Goal: Task Accomplishment & Management: Manage account settings

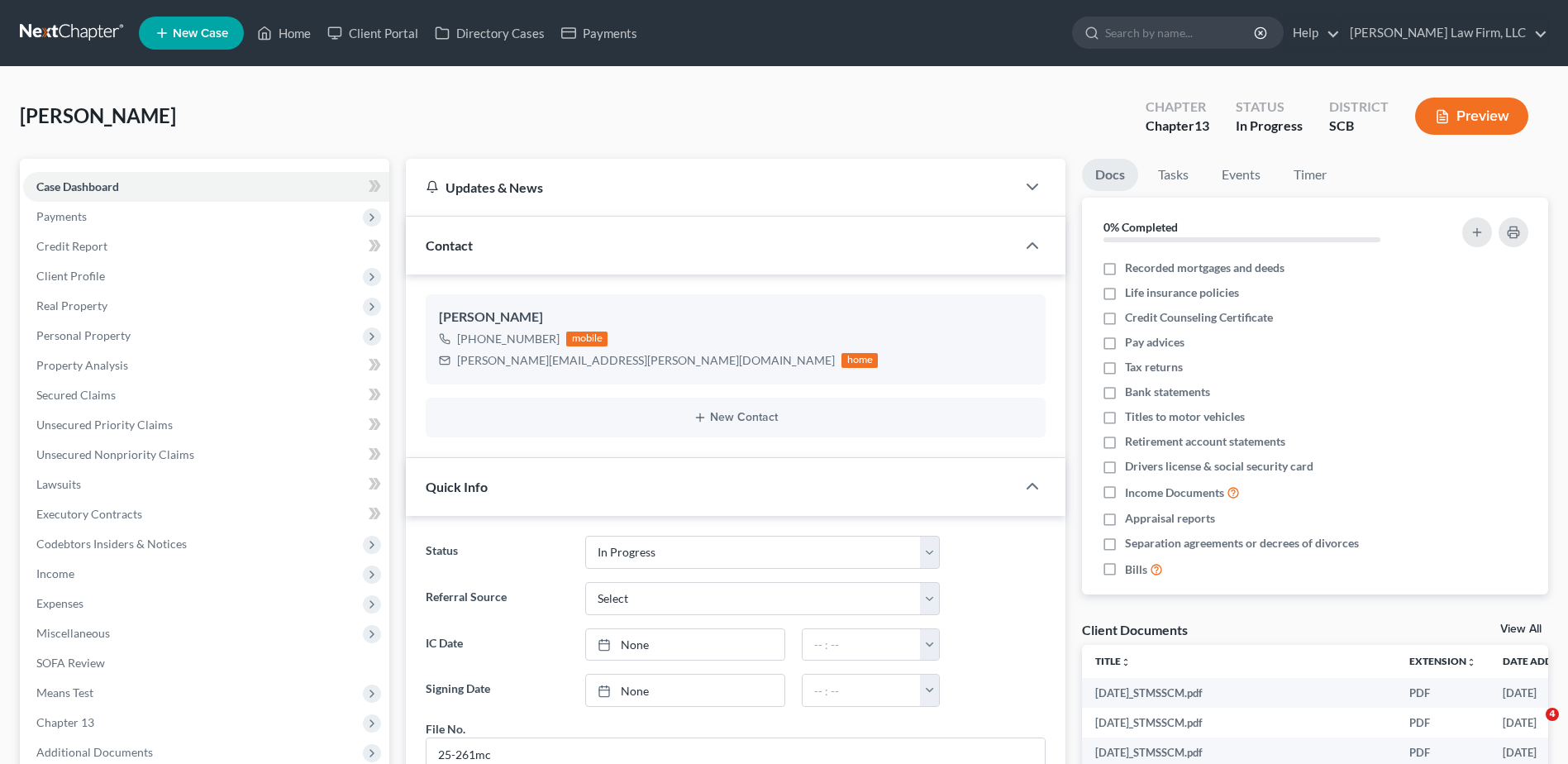
select select "3"
click at [280, 32] on link "Home" at bounding box center [283, 33] width 70 height 30
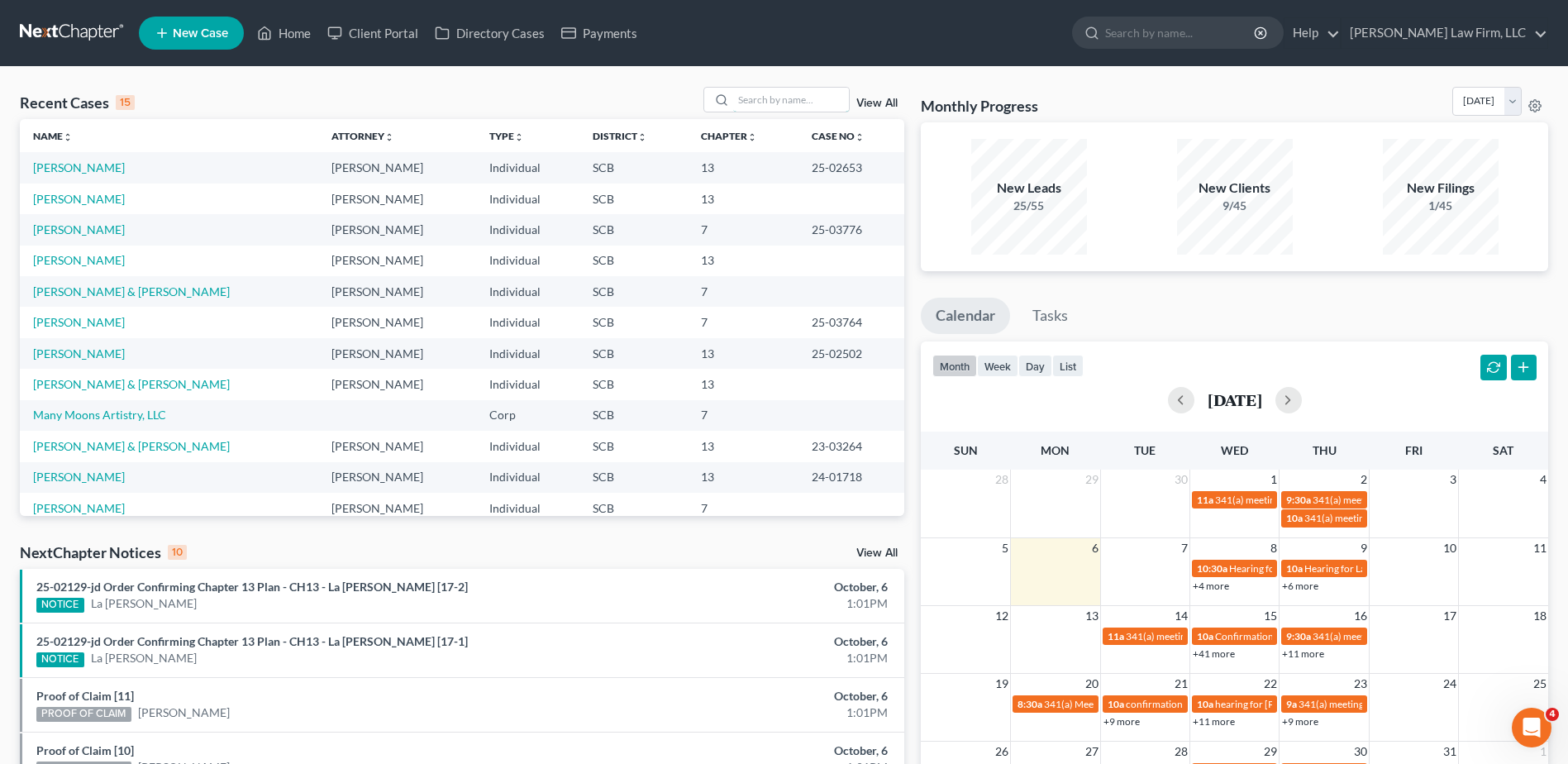
click at [755, 94] on input "search" at bounding box center [791, 100] width 116 height 24
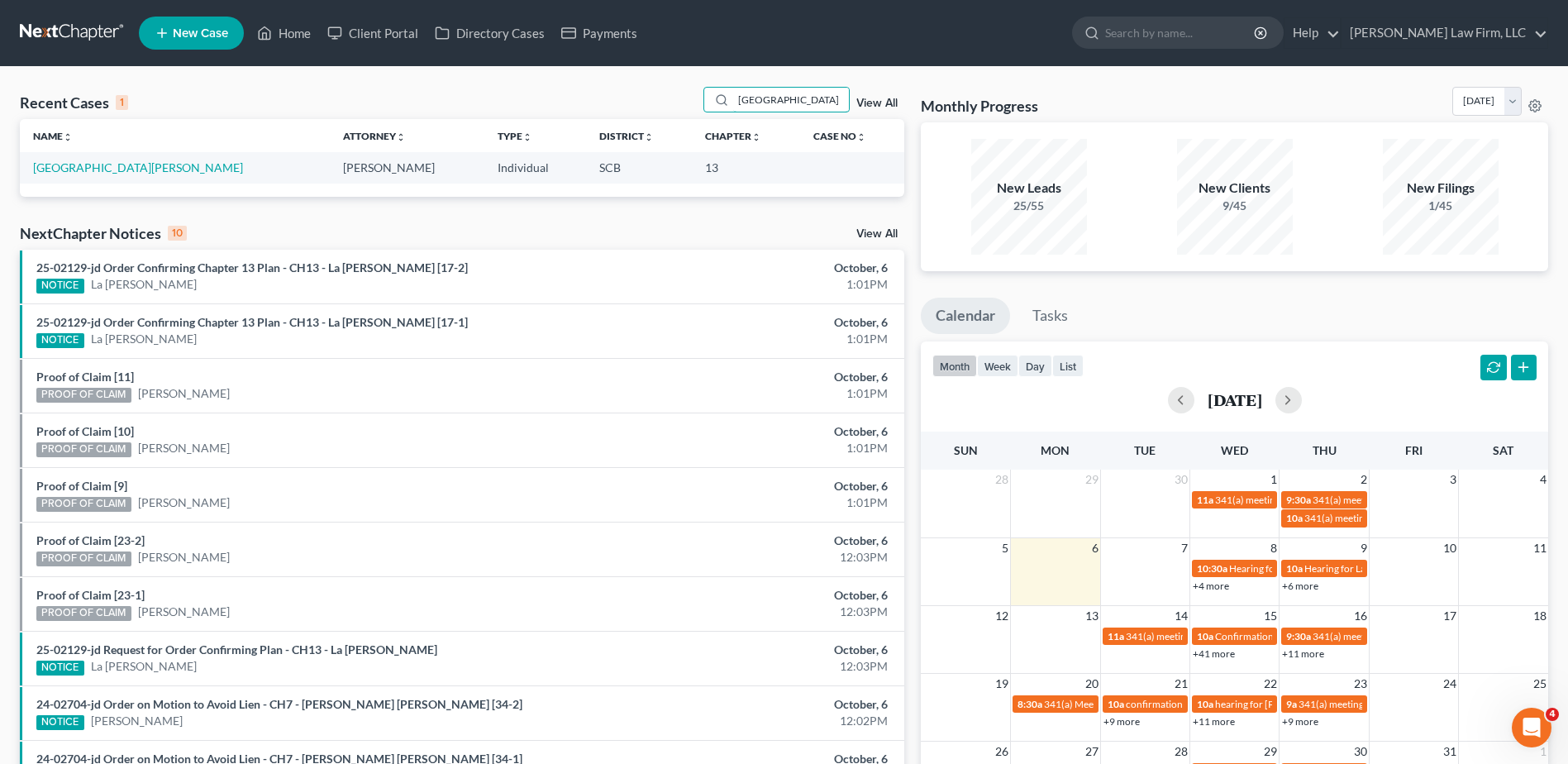
type input "nottingham"
click at [124, 166] on link "Nottingham, Gloria" at bounding box center [138, 166] width 210 height 14
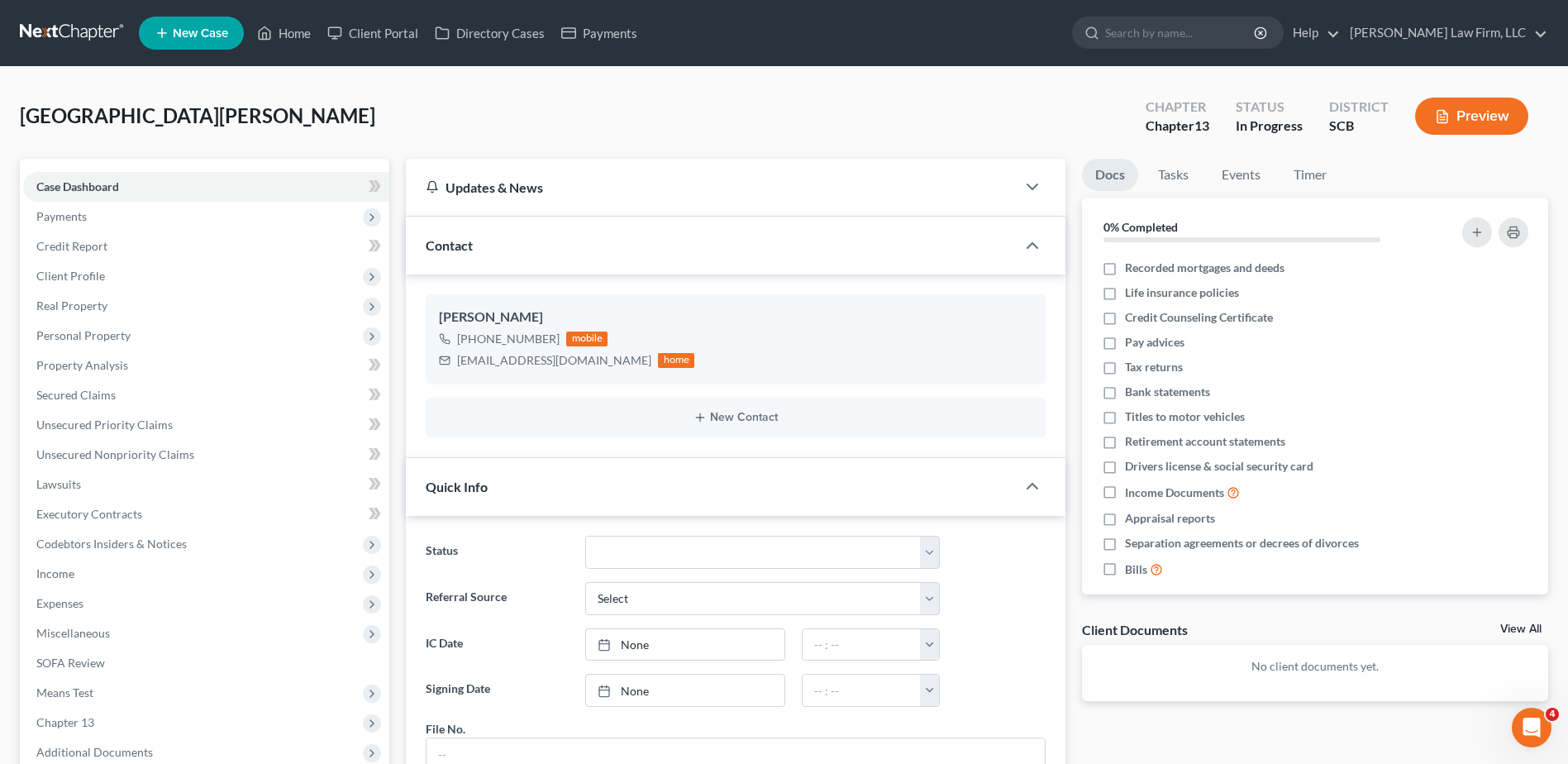
scroll to position [67, 0]
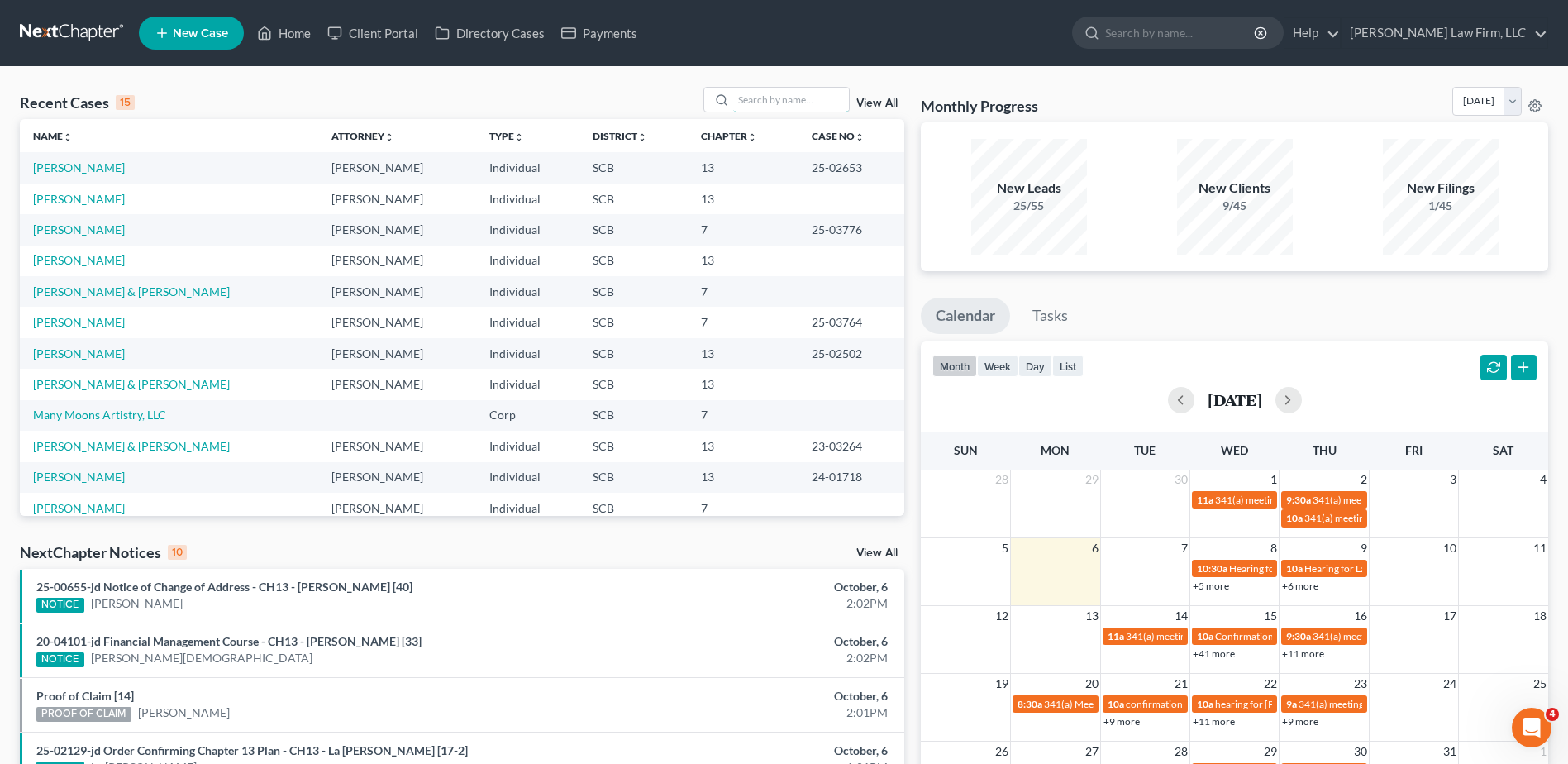
click at [778, 94] on input "search" at bounding box center [791, 100] width 116 height 24
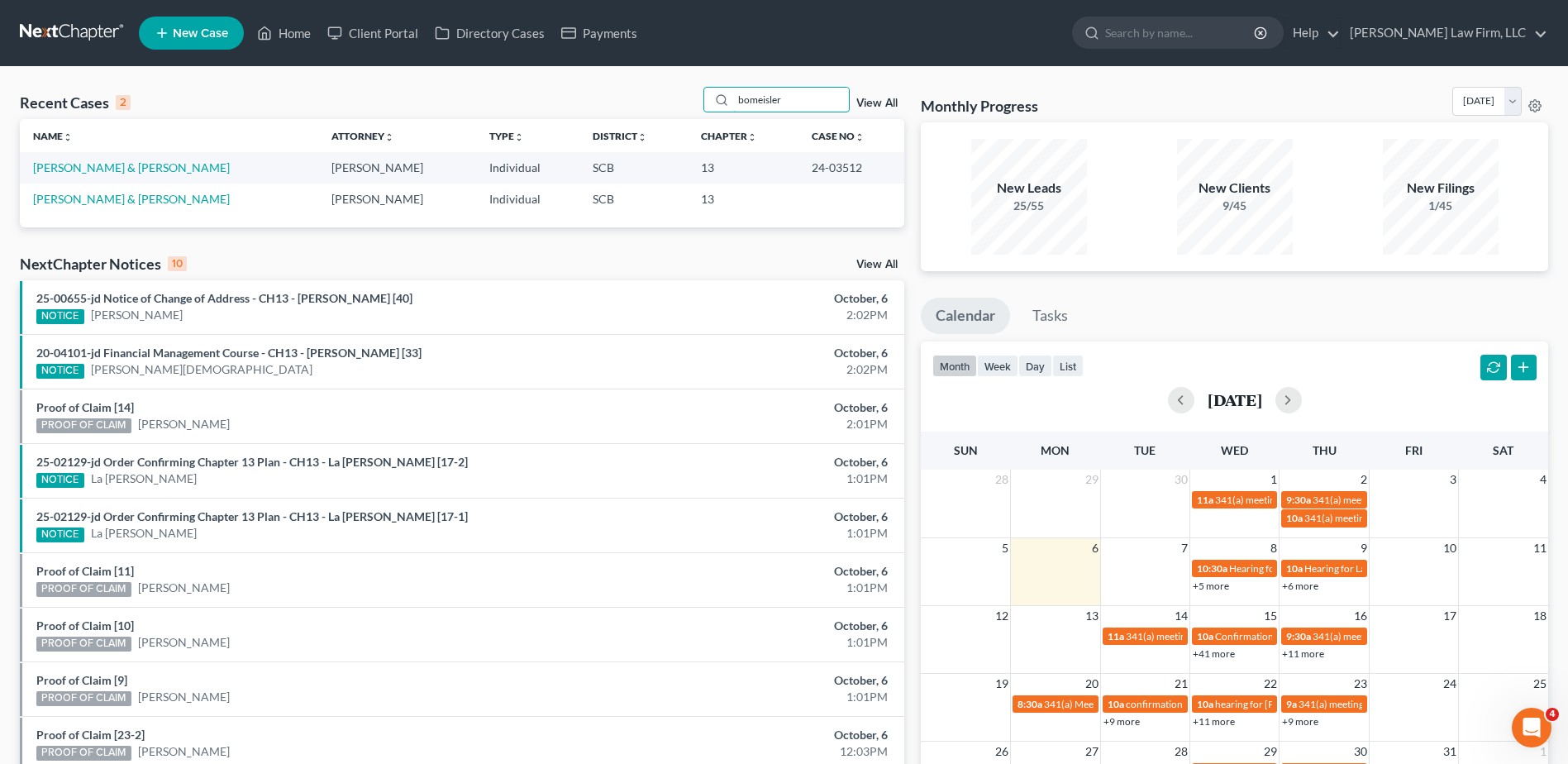
type input "bomeisler"
click at [124, 198] on link "[PERSON_NAME] & [PERSON_NAME]" at bounding box center [131, 198] width 196 height 14
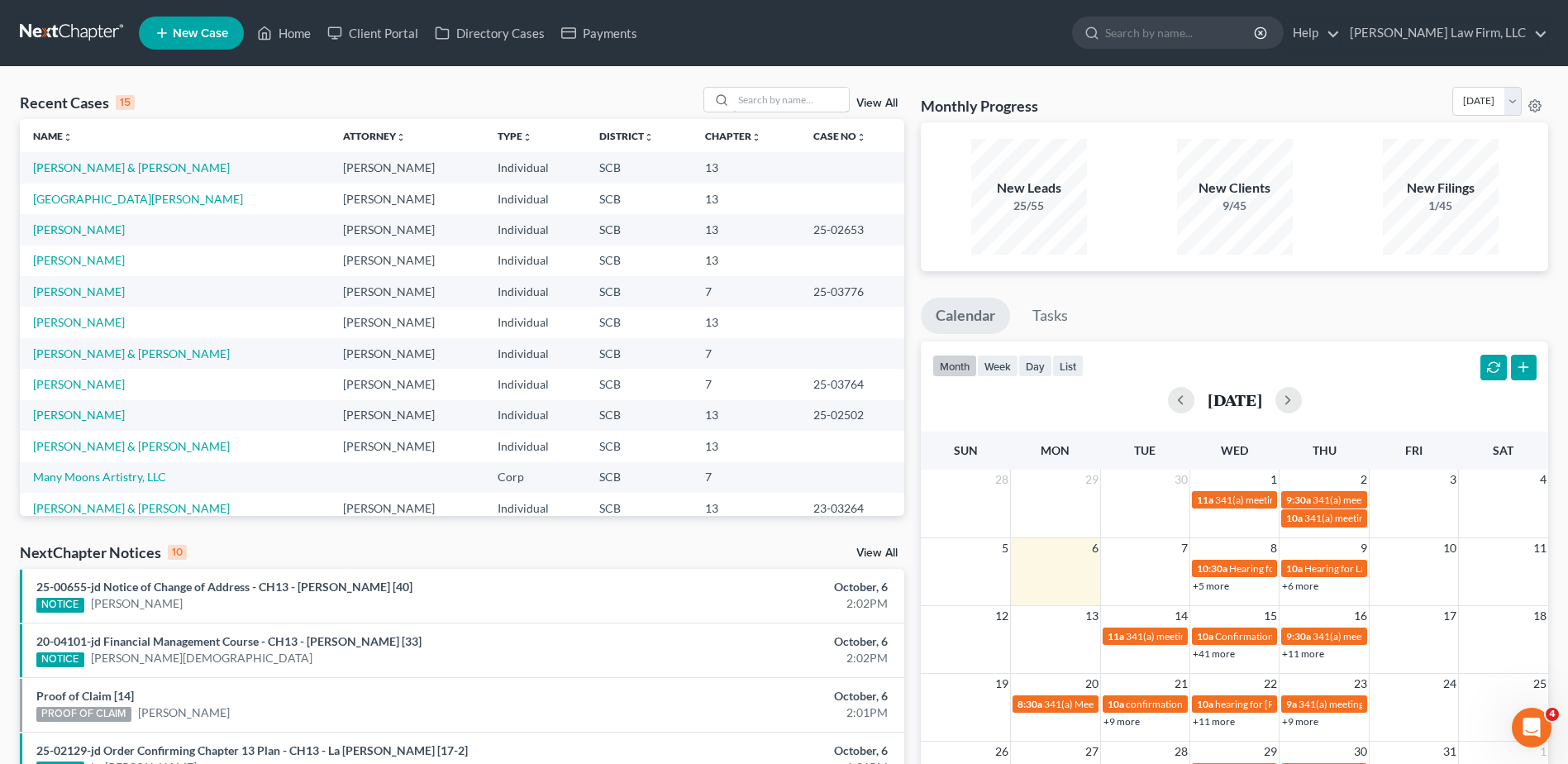
click at [780, 110] on input "search" at bounding box center [791, 100] width 116 height 24
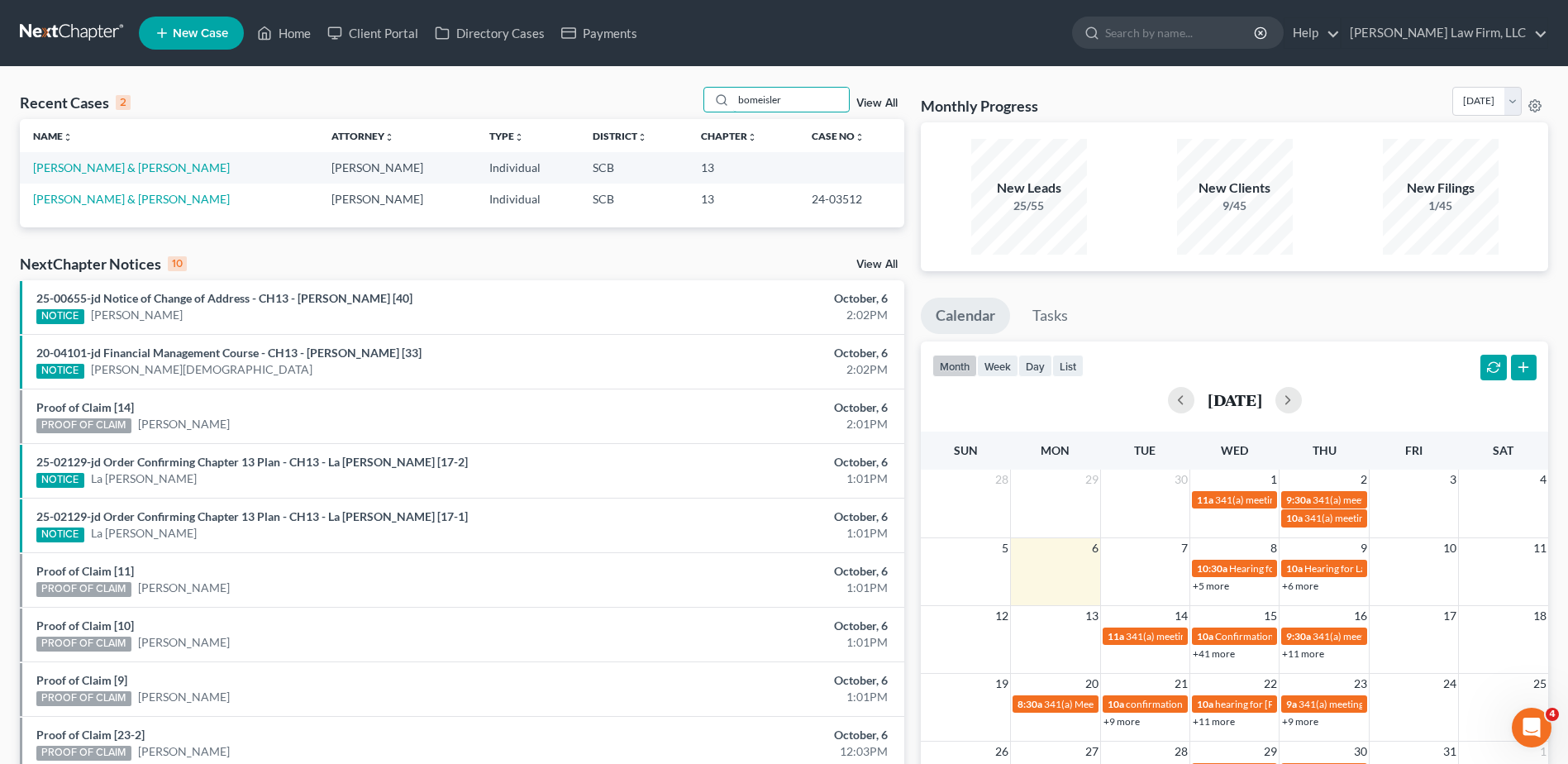
type input "bomeisler"
click at [127, 195] on link "[PERSON_NAME] & [PERSON_NAME]" at bounding box center [131, 198] width 196 height 14
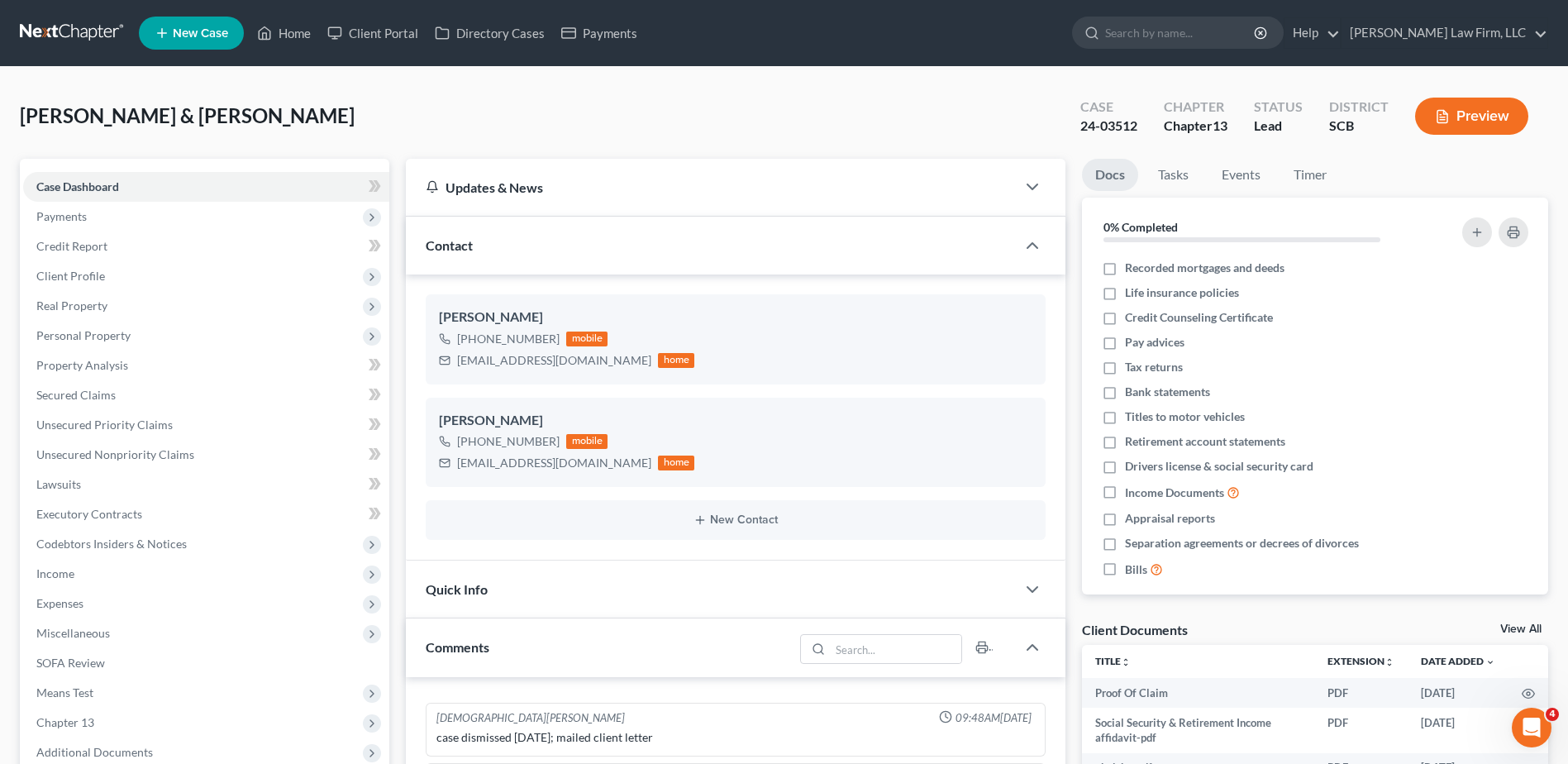
scroll to position [577, 0]
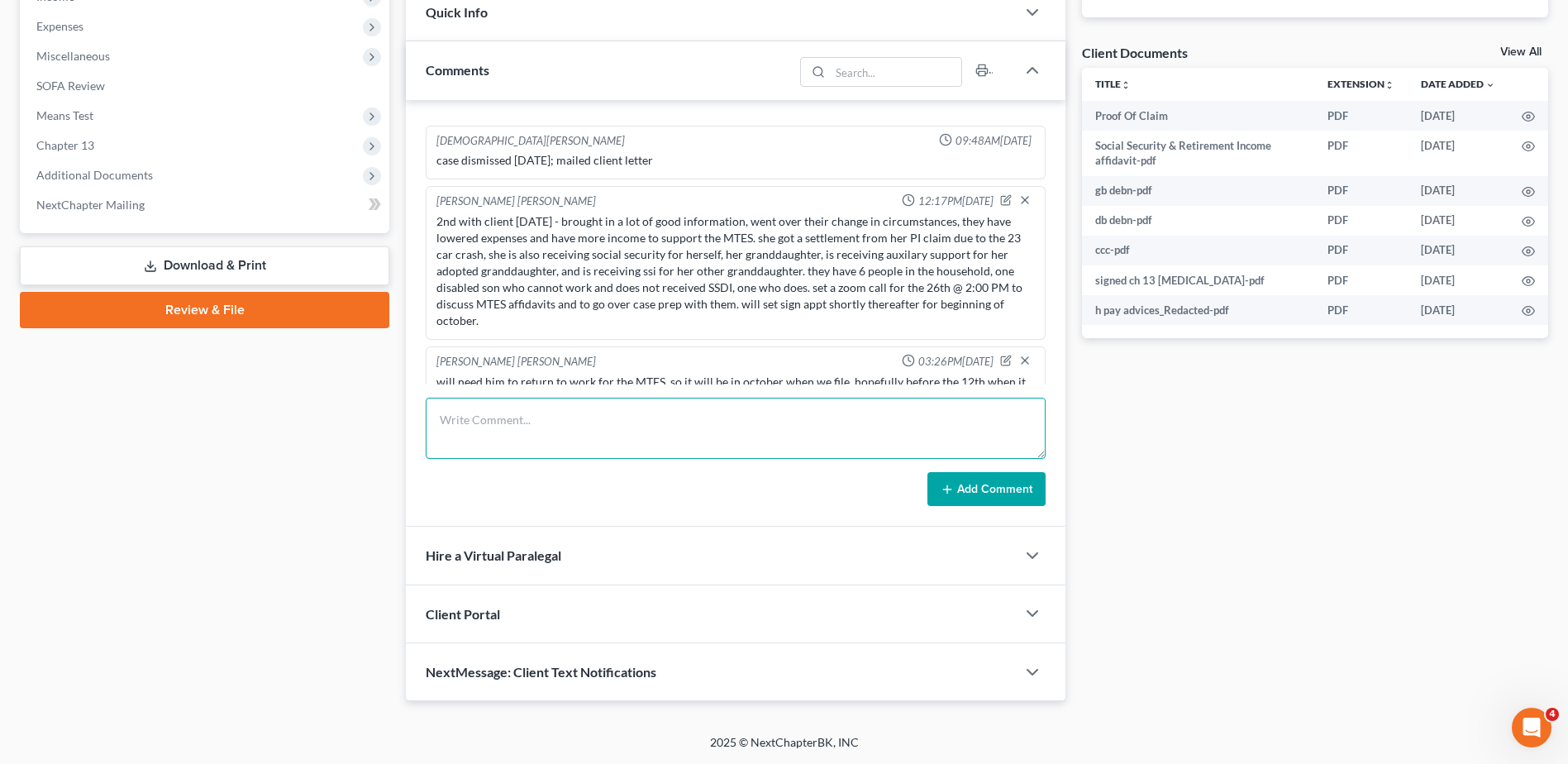
click at [522, 430] on textarea at bounding box center [735, 427] width 620 height 61
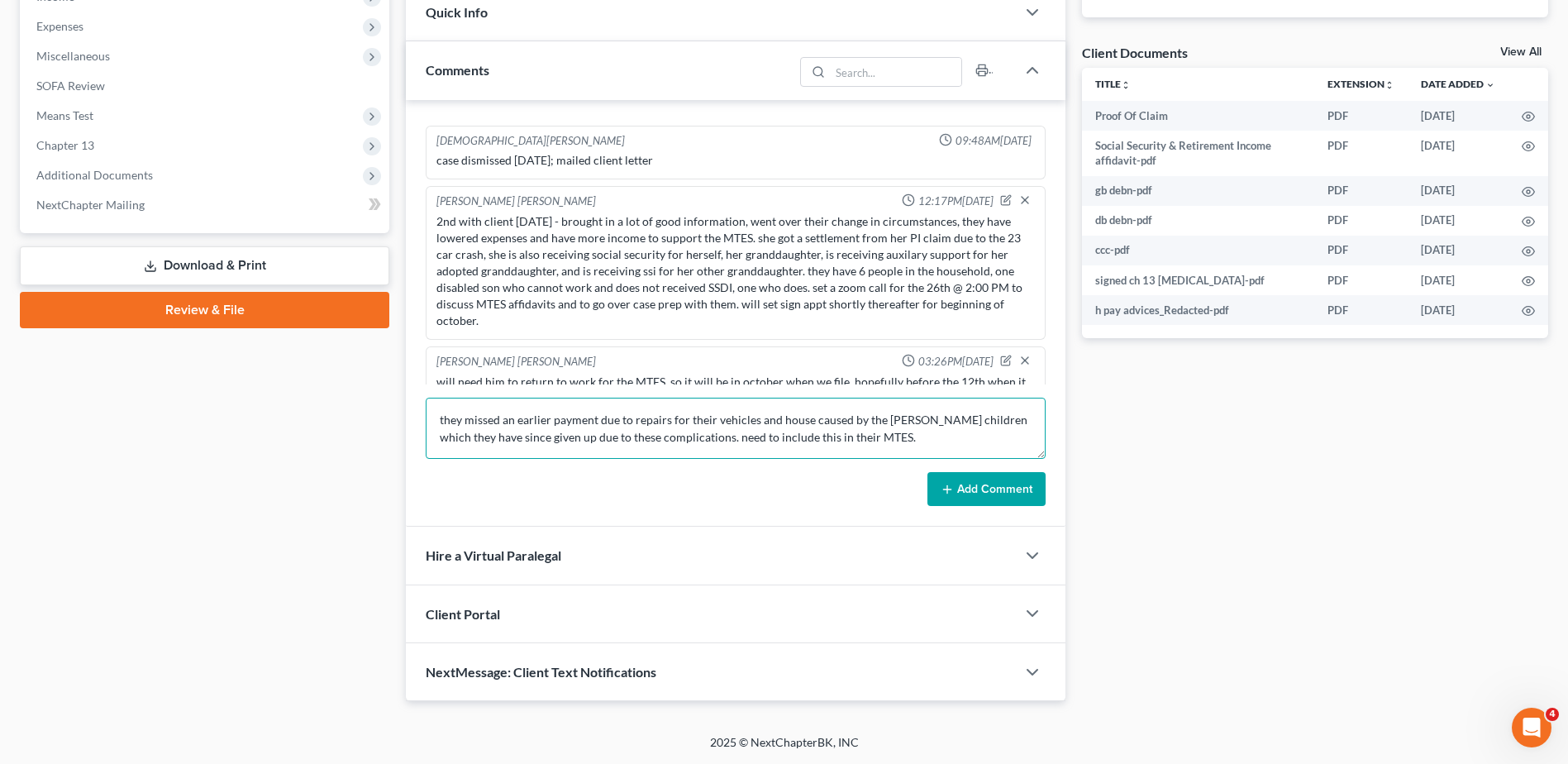
type textarea "they missed an earlier payment due to repairs for their vehicles and house caus…"
click at [1024, 492] on button "Add Comment" at bounding box center [986, 489] width 118 height 35
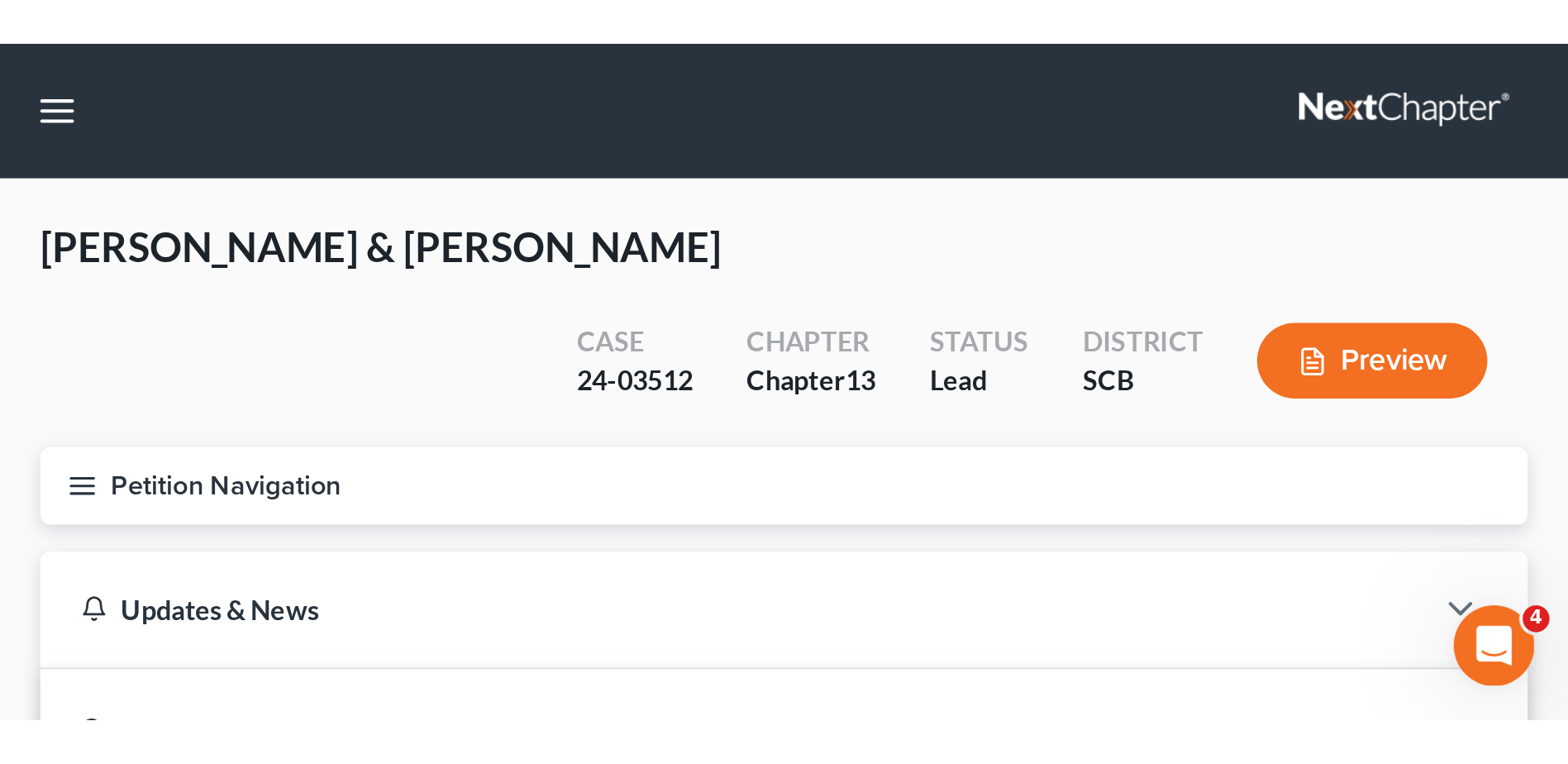
scroll to position [1136, 0]
